Goal: Information Seeking & Learning: Learn about a topic

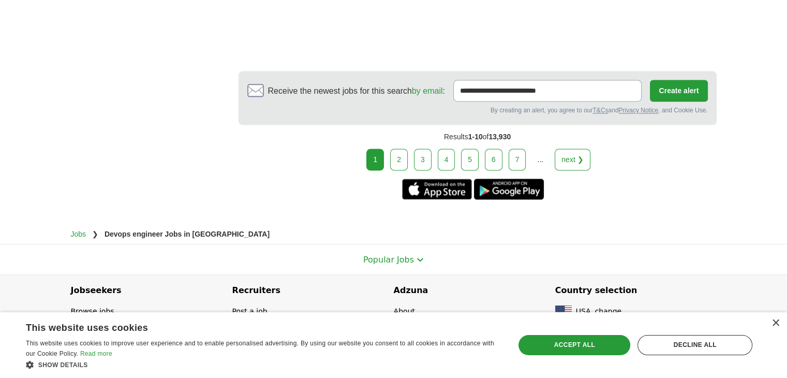
scroll to position [1727, 0]
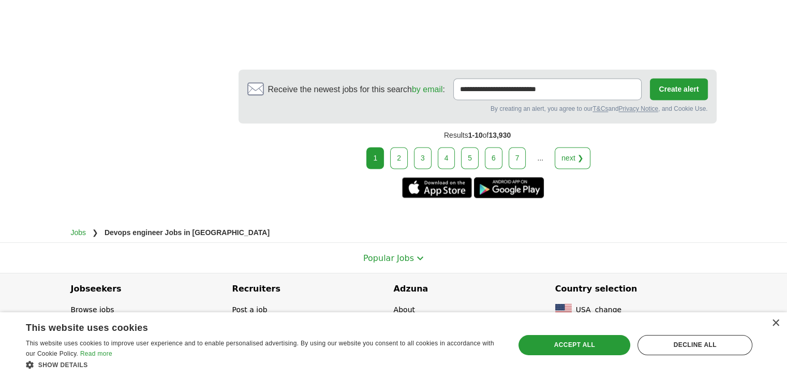
click at [398, 153] on link "2" at bounding box center [399, 158] width 18 height 22
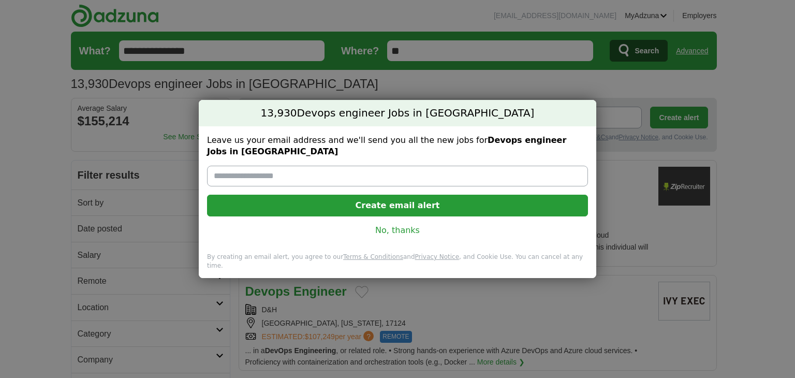
click at [391, 236] on div "Leave us your email address and we'll send you all the new jobs for Devops engi…" at bounding box center [398, 189] width 398 height 126
click at [391, 225] on link "No, thanks" at bounding box center [397, 230] width 364 height 11
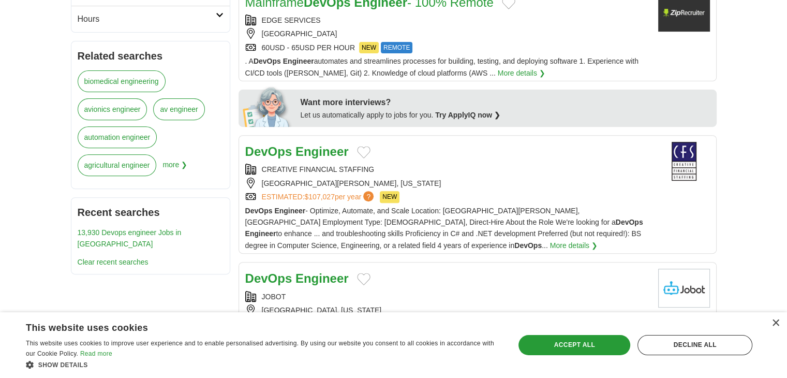
scroll to position [395, 0]
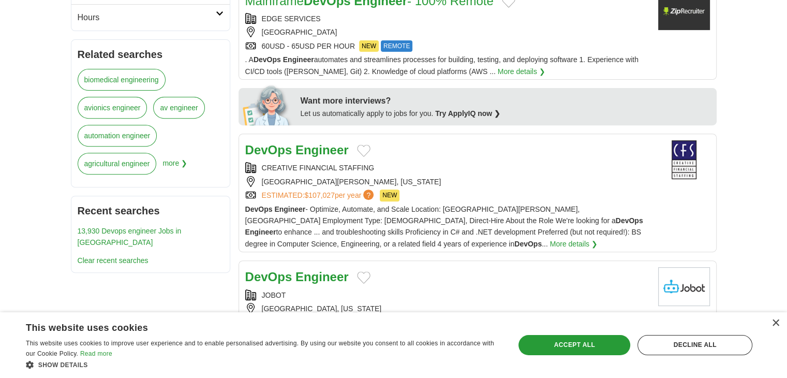
drag, startPoint x: 325, startPoint y: 152, endPoint x: 356, endPoint y: 158, distance: 31.6
click at [356, 158] on div "DevOps Engineer" at bounding box center [447, 150] width 405 height 20
